Goal: Find contact information: Find contact information

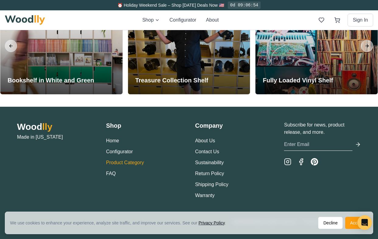
scroll to position [1369, 0]
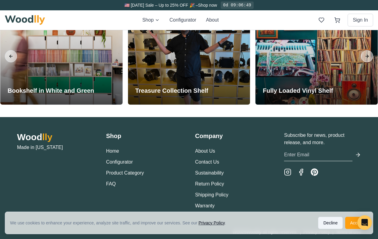
click at [334, 224] on button "Decline" at bounding box center [330, 223] width 25 height 12
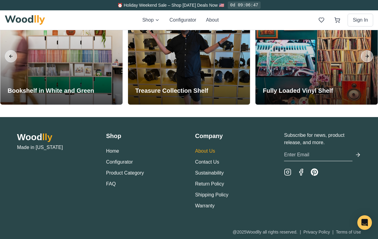
click at [209, 151] on link "About Us" at bounding box center [205, 150] width 20 height 5
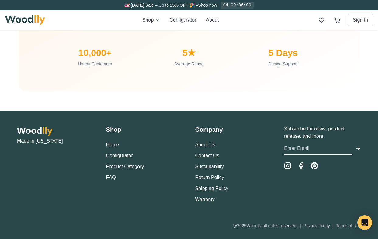
scroll to position [2043, 0]
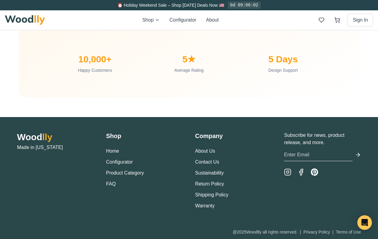
click at [207, 155] on ul "About Us Contact Us Sustainability Return Policy Shipping Policy Warranty" at bounding box center [233, 178] width 77 height 62
click at [207, 163] on link "Contact Us" at bounding box center [207, 161] width 24 height 5
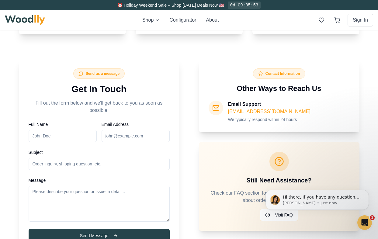
scroll to position [282, 0]
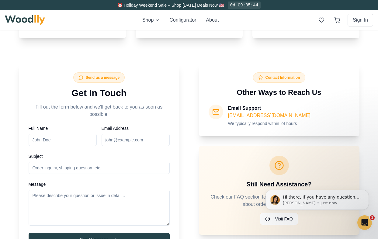
click at [237, 166] on div "Still Need Assistance? Check our FAQ section for quick answers to common questi…" at bounding box center [278, 190] width 141 height 69
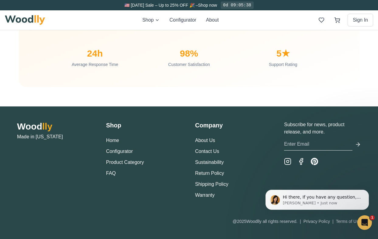
scroll to position [597, 0]
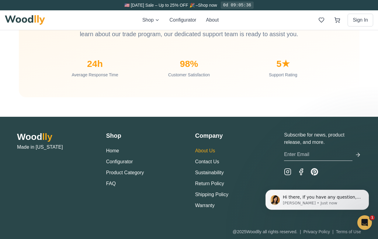
click at [208, 151] on link "About Us" at bounding box center [205, 150] width 20 height 5
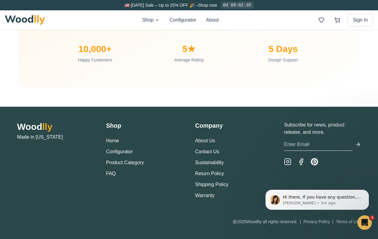
scroll to position [2043, 0]
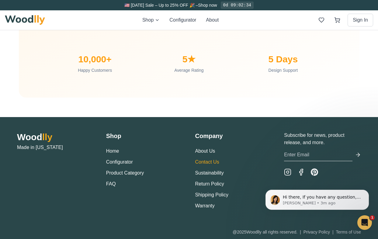
click at [214, 160] on link "Contact Us" at bounding box center [207, 161] width 24 height 5
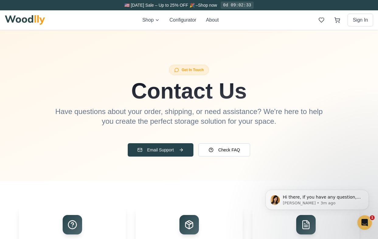
scroll to position [21, 0]
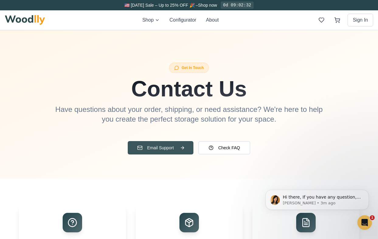
click at [178, 146] on button "Email Support" at bounding box center [161, 147] width 66 height 13
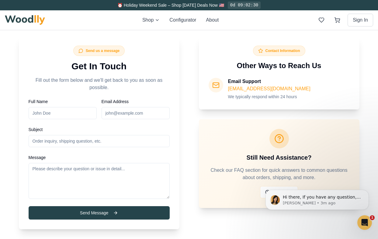
scroll to position [332, 0]
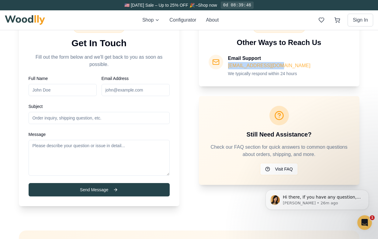
click at [245, 67] on link "[EMAIL_ADDRESS][DOMAIN_NAME]" at bounding box center [269, 65] width 82 height 5
click at [279, 64] on div "Email Support [EMAIL_ADDRESS][DOMAIN_NAME] We typically respond within 24 hours" at bounding box center [269, 66] width 82 height 22
drag, startPoint x: 279, startPoint y: 64, endPoint x: 229, endPoint y: 64, distance: 50.1
click at [229, 64] on div "Email Support [EMAIL_ADDRESS][DOMAIN_NAME] We typically respond within 24 hours" at bounding box center [269, 66] width 82 height 22
copy link "[EMAIL_ADDRESS][DOMAIN_NAME]"
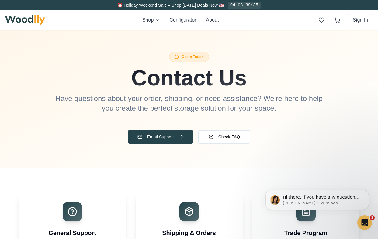
scroll to position [0, 0]
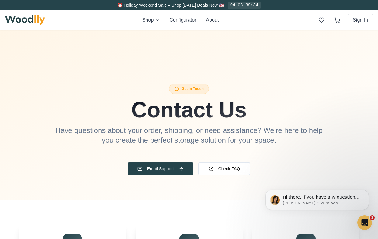
click at [30, 18] on img at bounding box center [25, 20] width 40 height 10
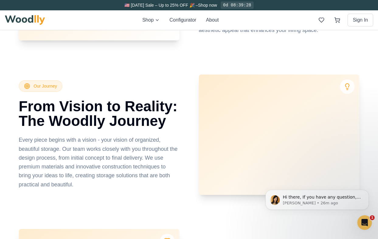
scroll to position [1273, 0]
